Goal: Task Accomplishment & Management: Manage account settings

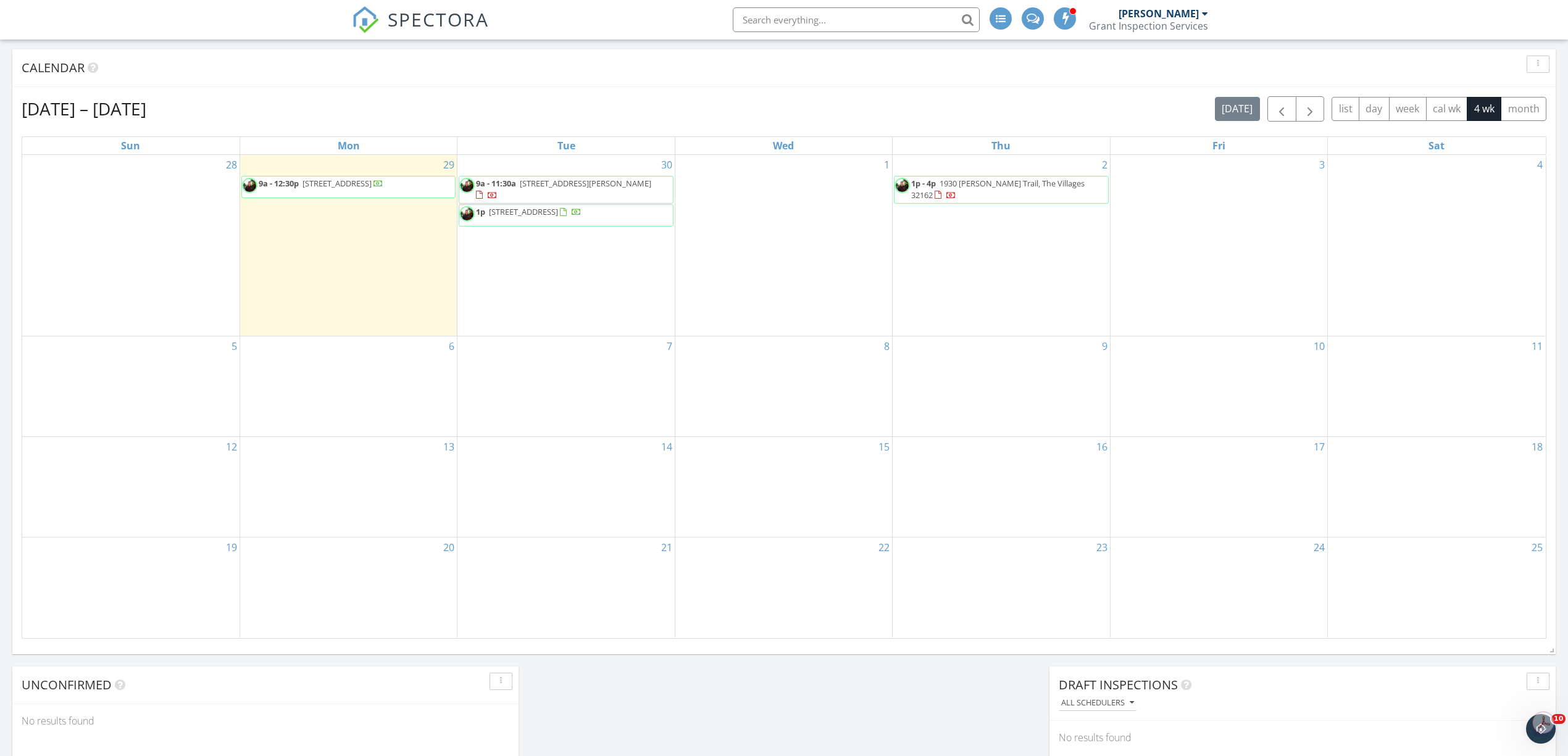
click at [339, 188] on span "[STREET_ADDRESS]" at bounding box center [337, 183] width 69 height 11
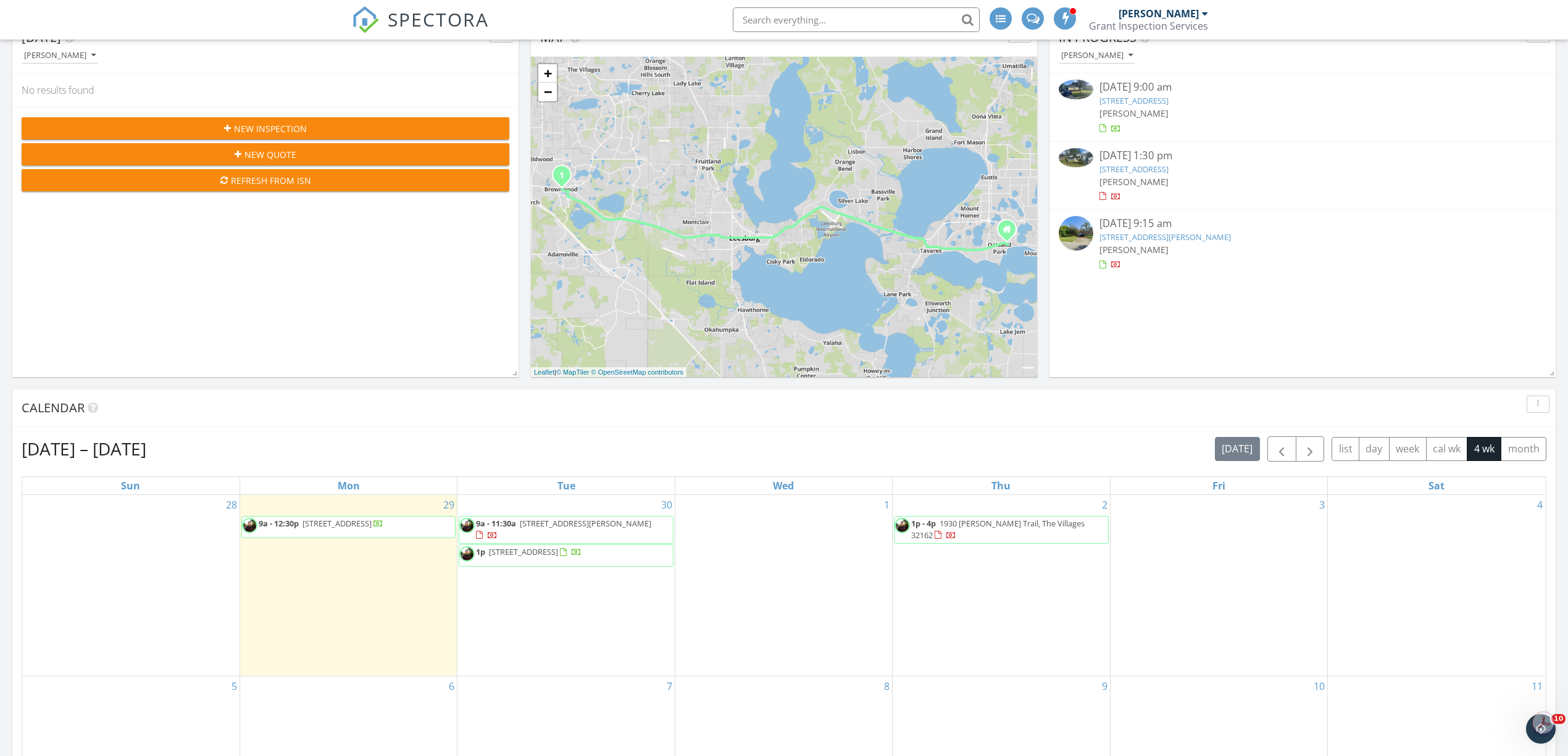
scroll to position [247, 0]
